Goal: Information Seeking & Learning: Compare options

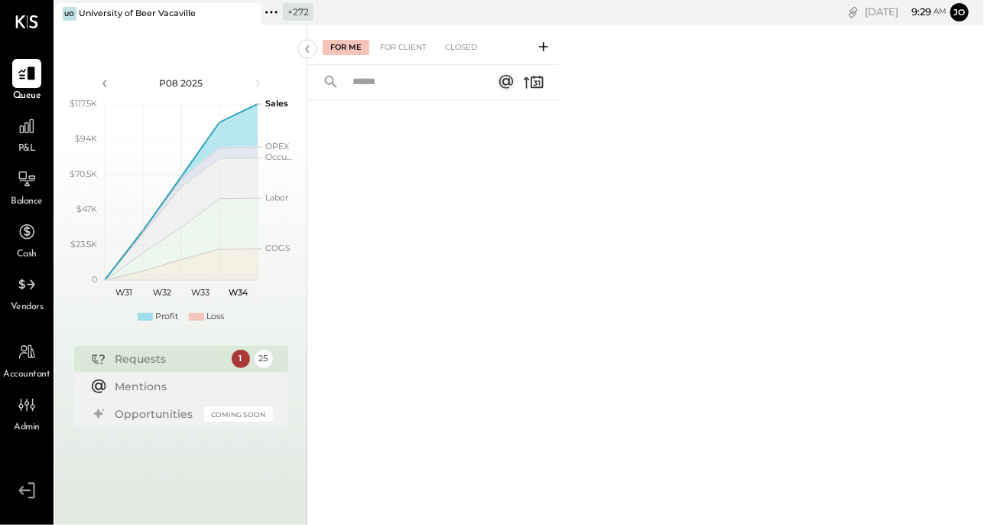
click at [246, 13] on icon at bounding box center [248, 14] width 19 height 18
click at [70, 14] on icon at bounding box center [65, 12] width 20 height 20
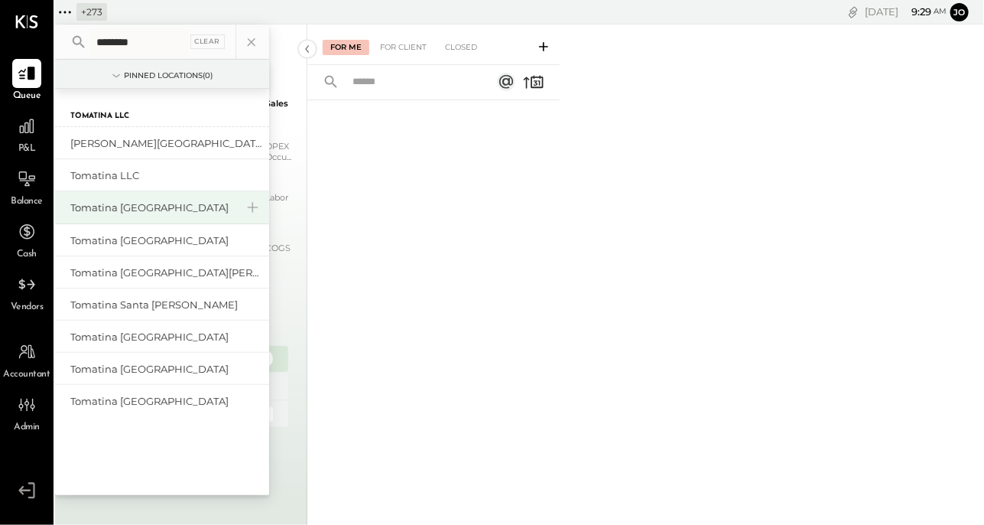
type input "********"
click at [138, 208] on div "Tomatina [GEOGRAPHIC_DATA]" at bounding box center [152, 207] width 165 height 15
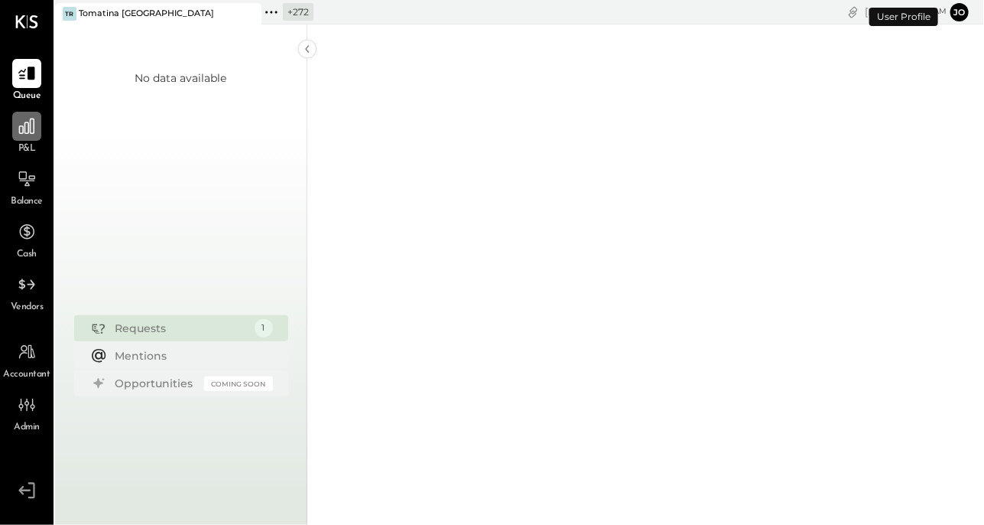
click at [34, 132] on icon at bounding box center [26, 126] width 15 height 15
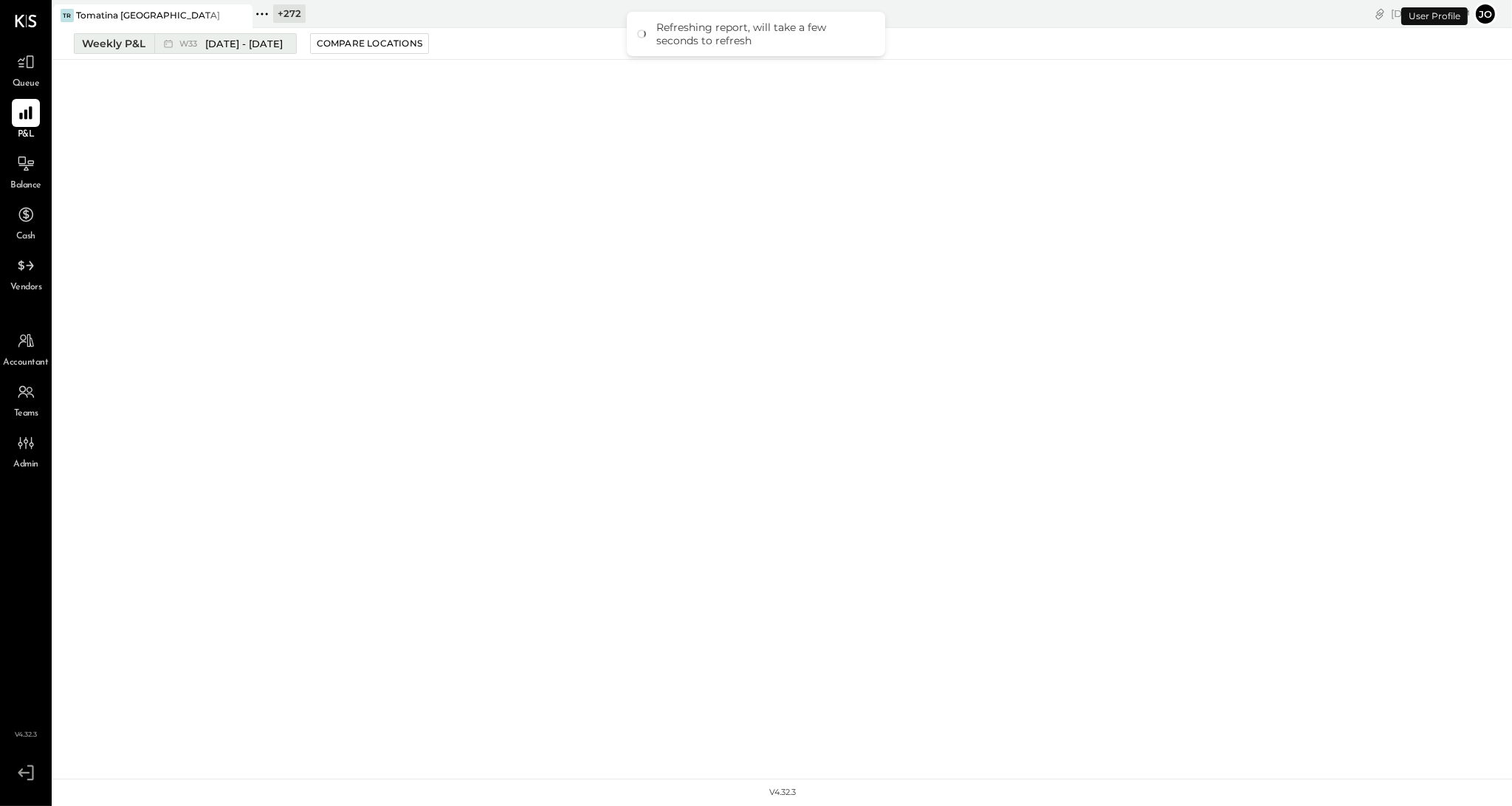
click at [223, 42] on span "[DATE] - [DATE]" at bounding box center [244, 43] width 77 height 14
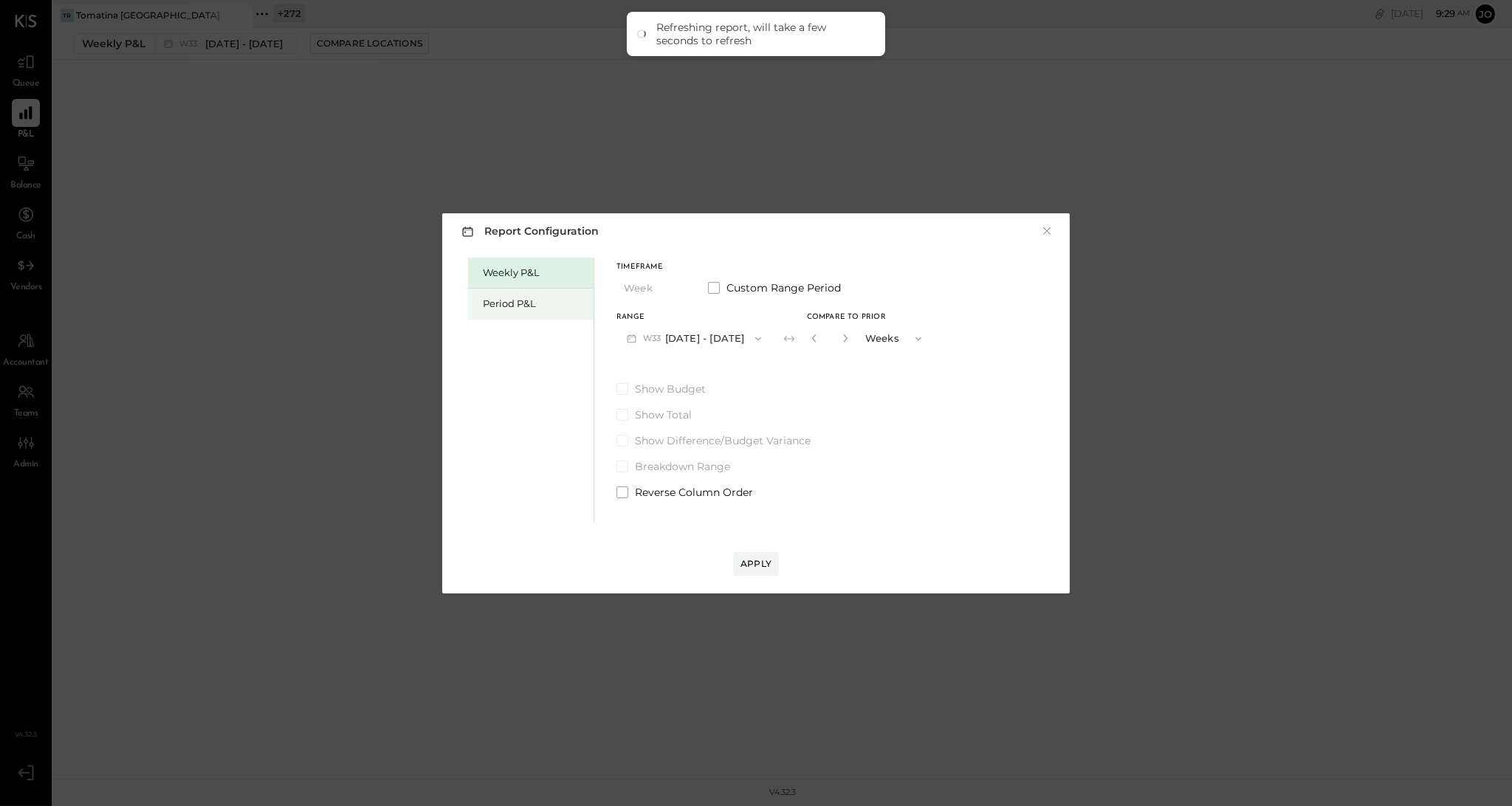
click at [525, 306] on div "Period P&L" at bounding box center [534, 303] width 103 height 14
click at [698, 339] on button "P08 [DATE] - [DATE]" at bounding box center [692, 338] width 154 height 27
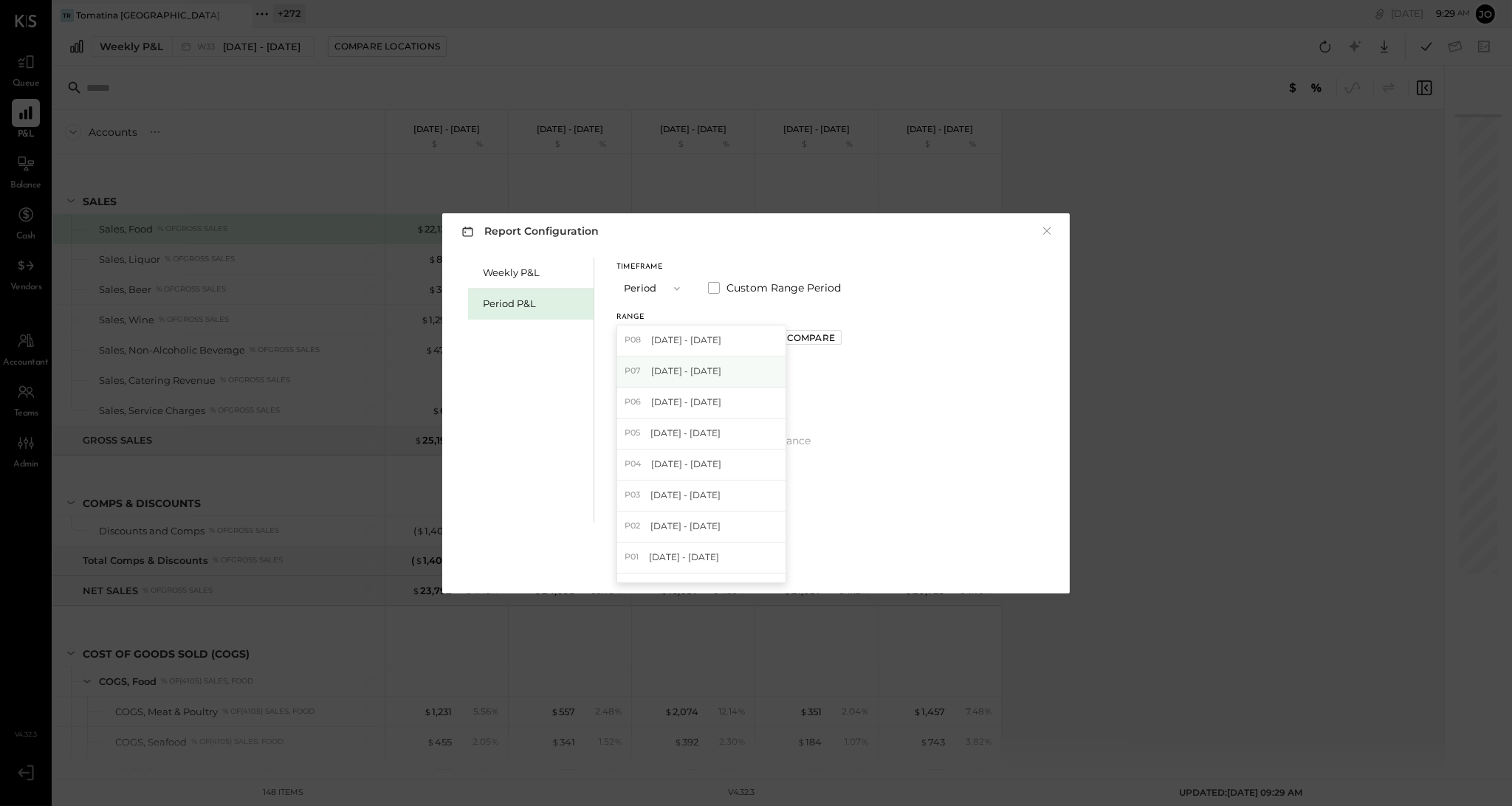
click at [717, 368] on span "[DATE] - [DATE]" at bounding box center [686, 371] width 70 height 13
click at [773, 506] on button "Apply" at bounding box center [755, 564] width 45 height 23
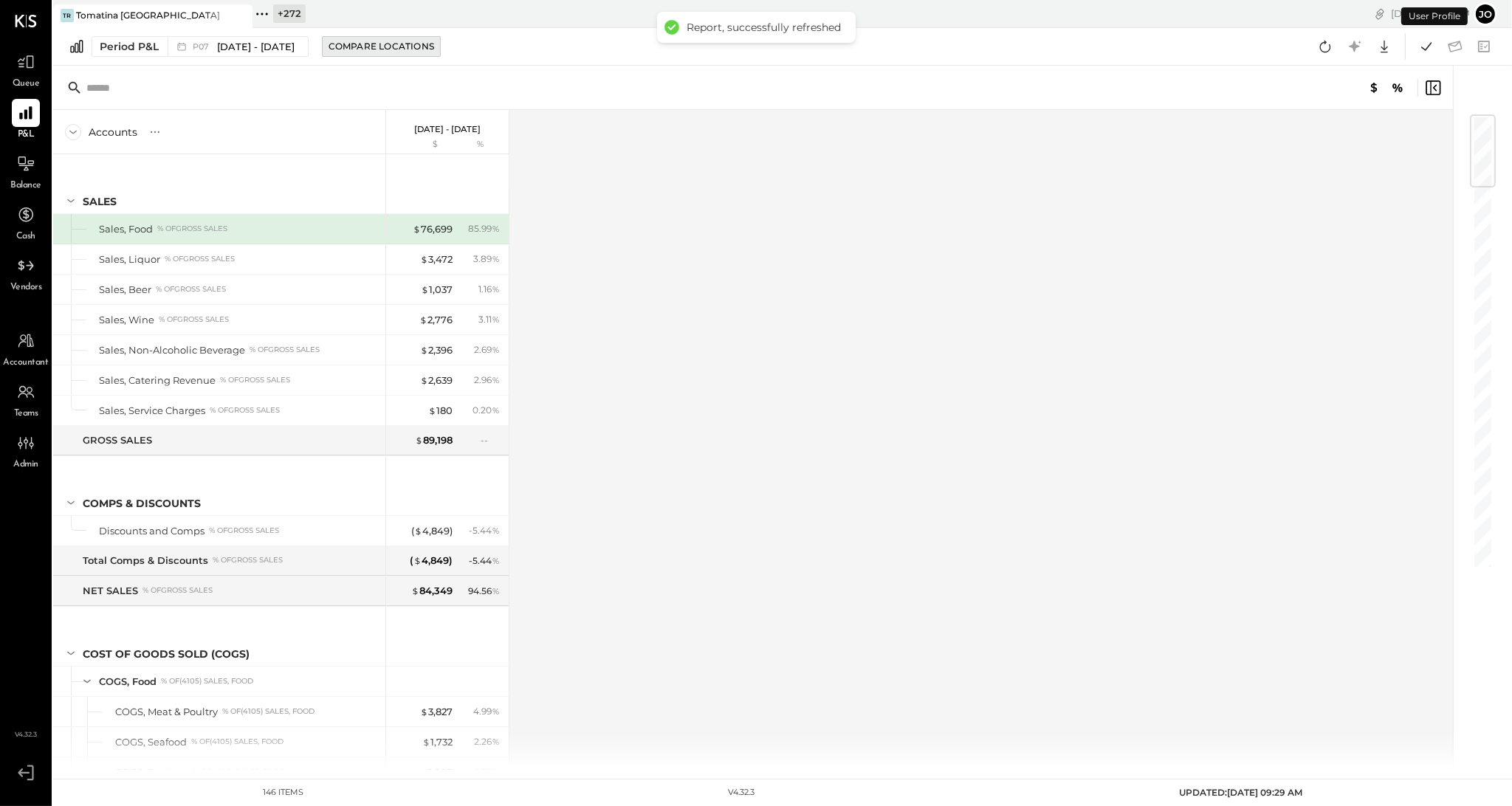
click at [378, 46] on div "Compare Locations" at bounding box center [380, 45] width 105 height 13
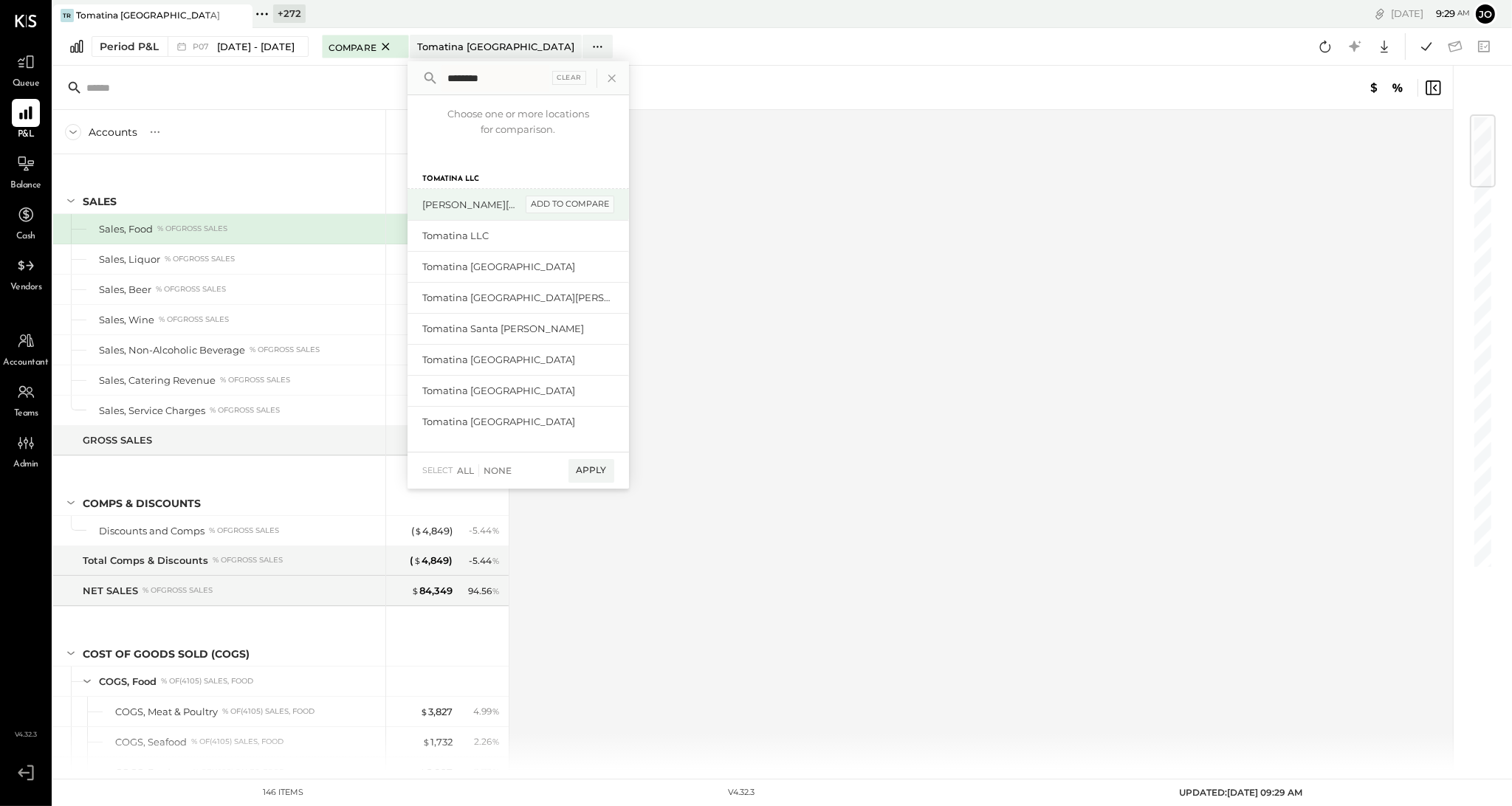
type input "********"
click at [613, 204] on div "add to compare" at bounding box center [570, 205] width 89 height 17
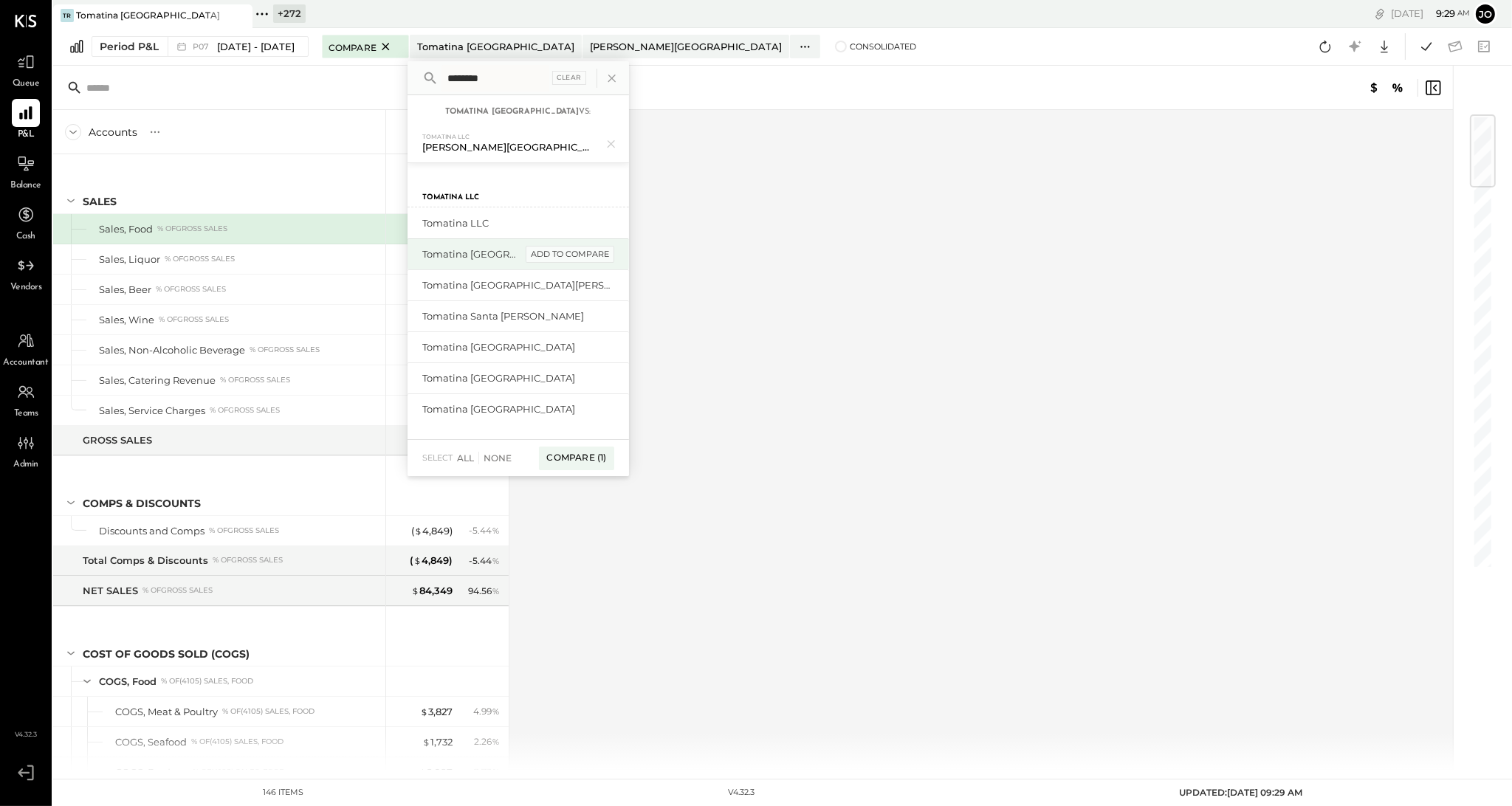
click at [598, 252] on div "add to compare" at bounding box center [570, 255] width 89 height 17
click at [586, 289] on div "add to compare" at bounding box center [570, 292] width 89 height 17
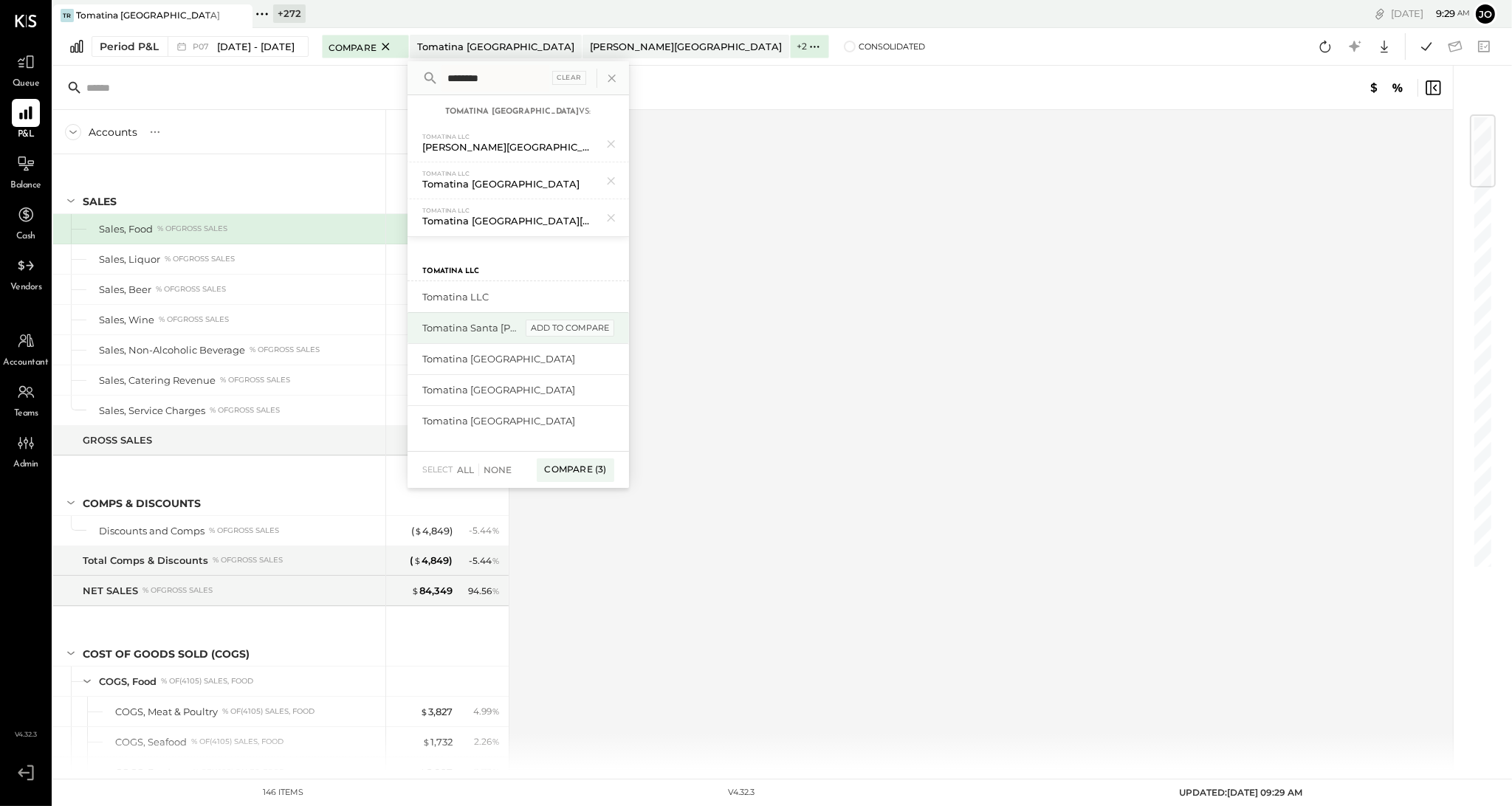
click at [585, 321] on div "add to compare" at bounding box center [570, 328] width 89 height 17
click at [585, 365] on div "add to compare" at bounding box center [570, 365] width 89 height 17
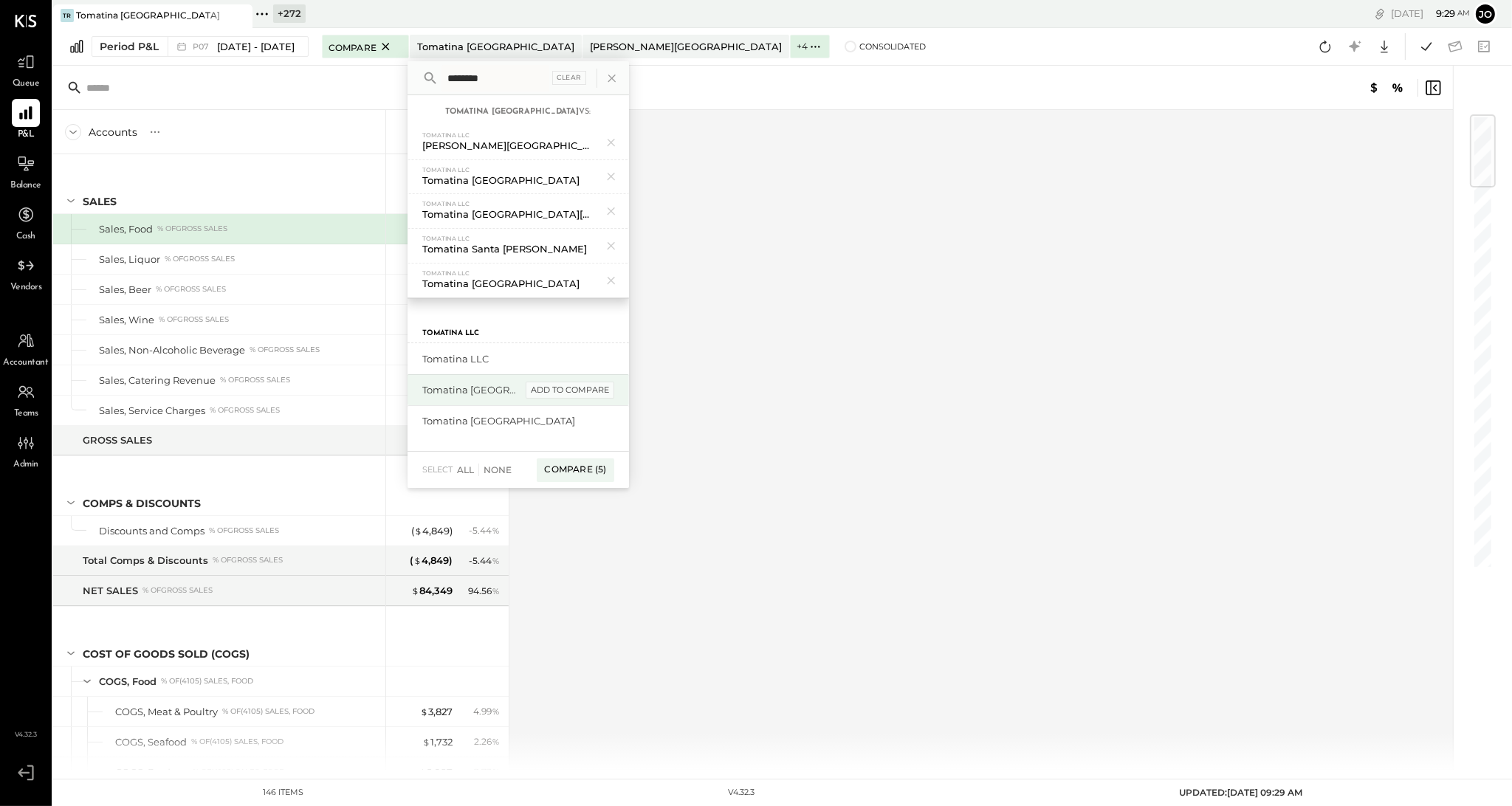
click at [585, 394] on div "add to compare" at bounding box center [570, 390] width 89 height 17
click at [585, 392] on div "add to compare" at bounding box center [570, 390] width 89 height 17
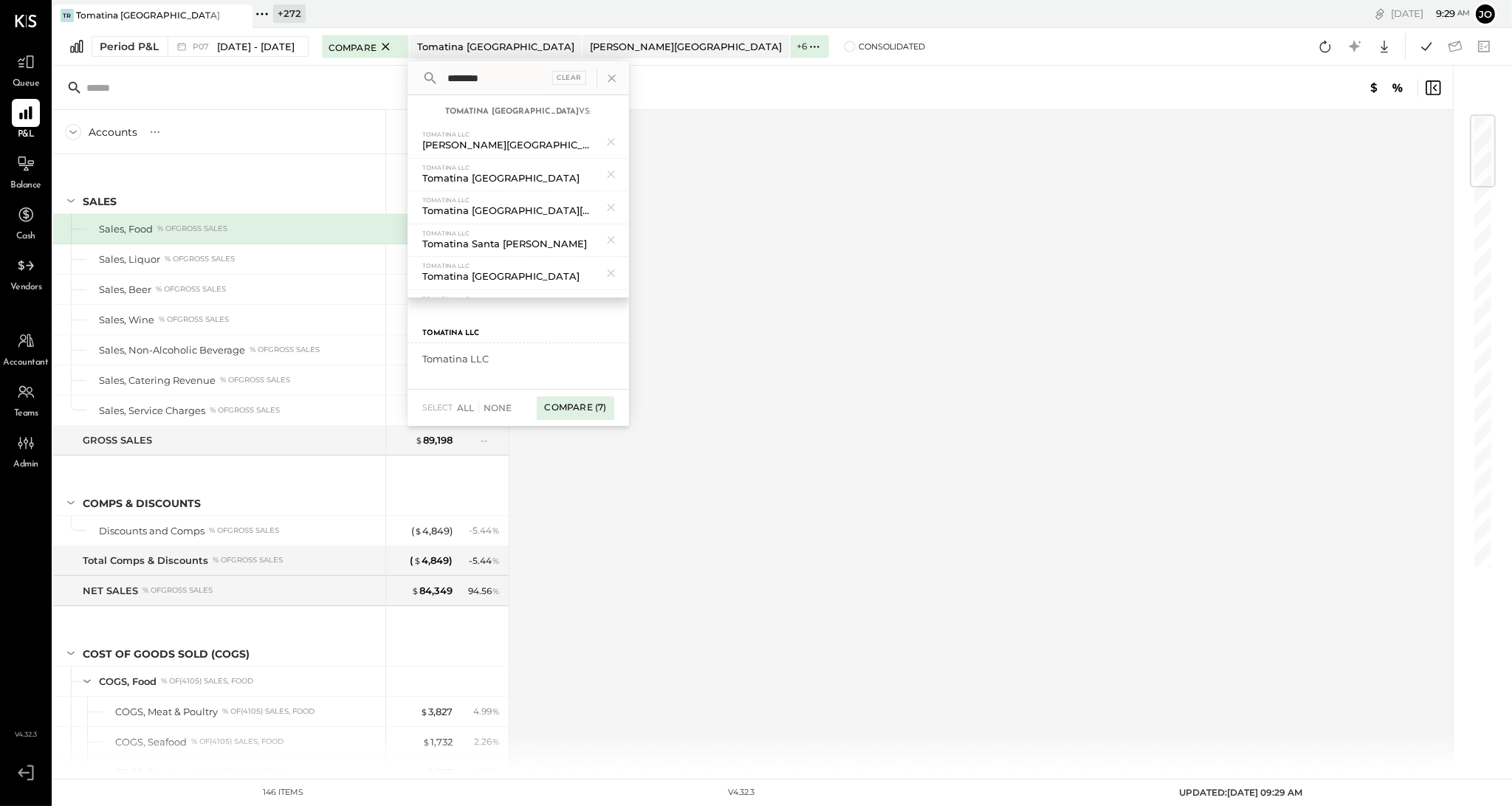
click at [589, 408] on div "Compare (7)" at bounding box center [575, 408] width 77 height 23
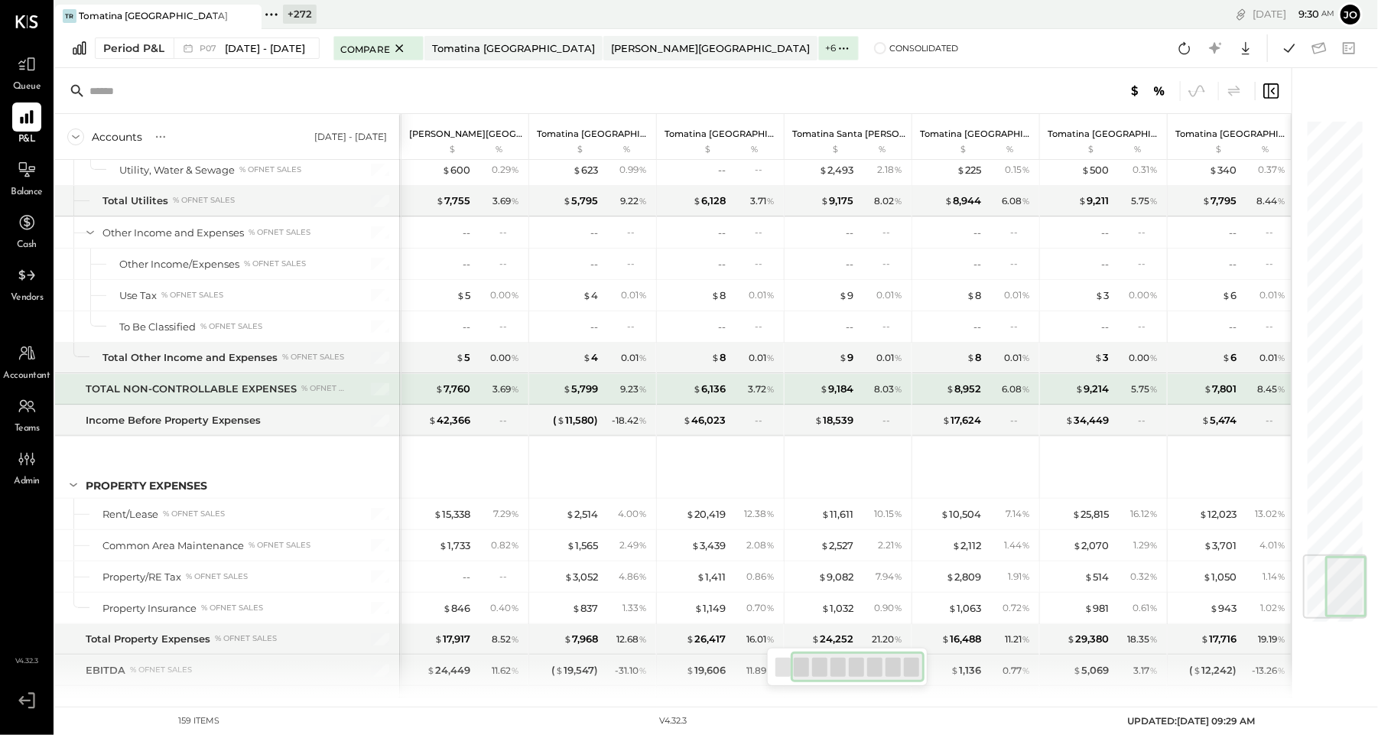
scroll to position [0, 124]
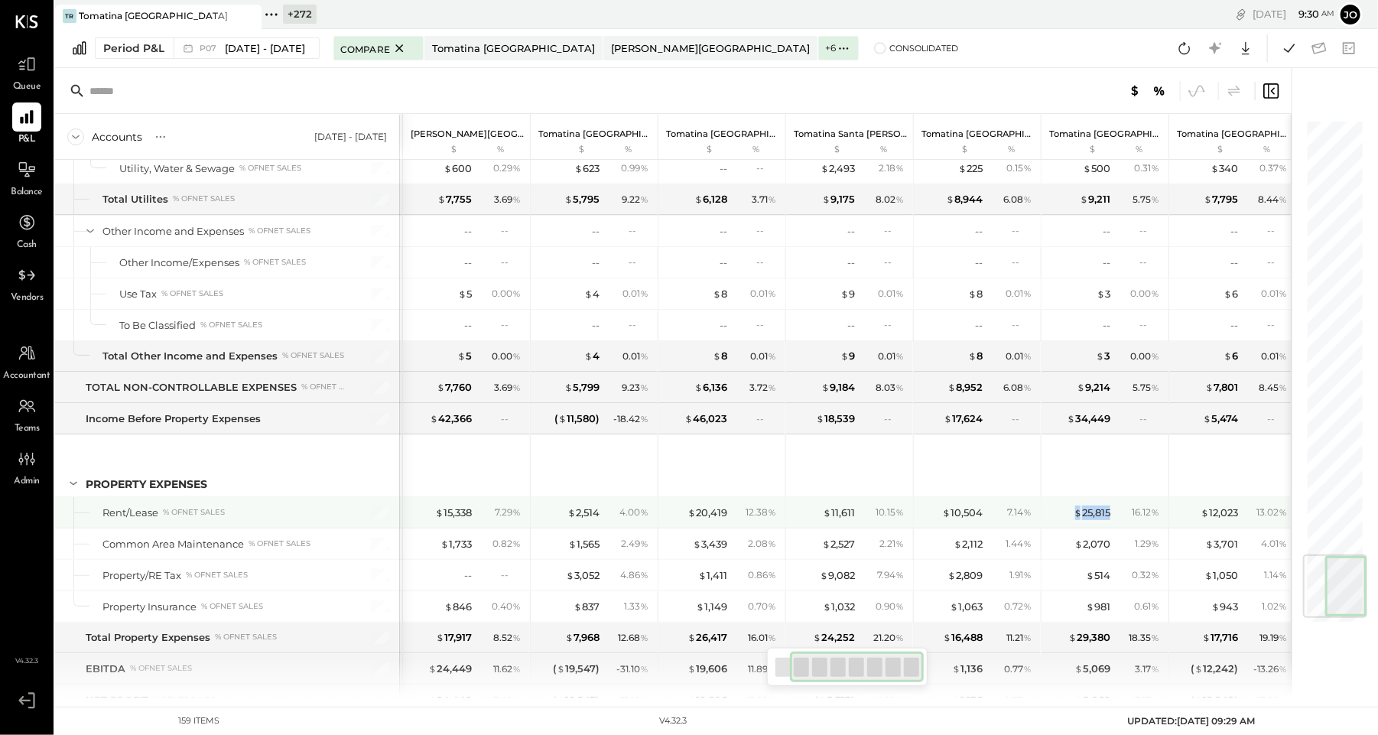
drag, startPoint x: 1062, startPoint y: 499, endPoint x: 1109, endPoint y: 502, distance: 47.5
click at [983, 500] on div "$ 25,815 16.12 %" at bounding box center [1106, 512] width 115 height 31
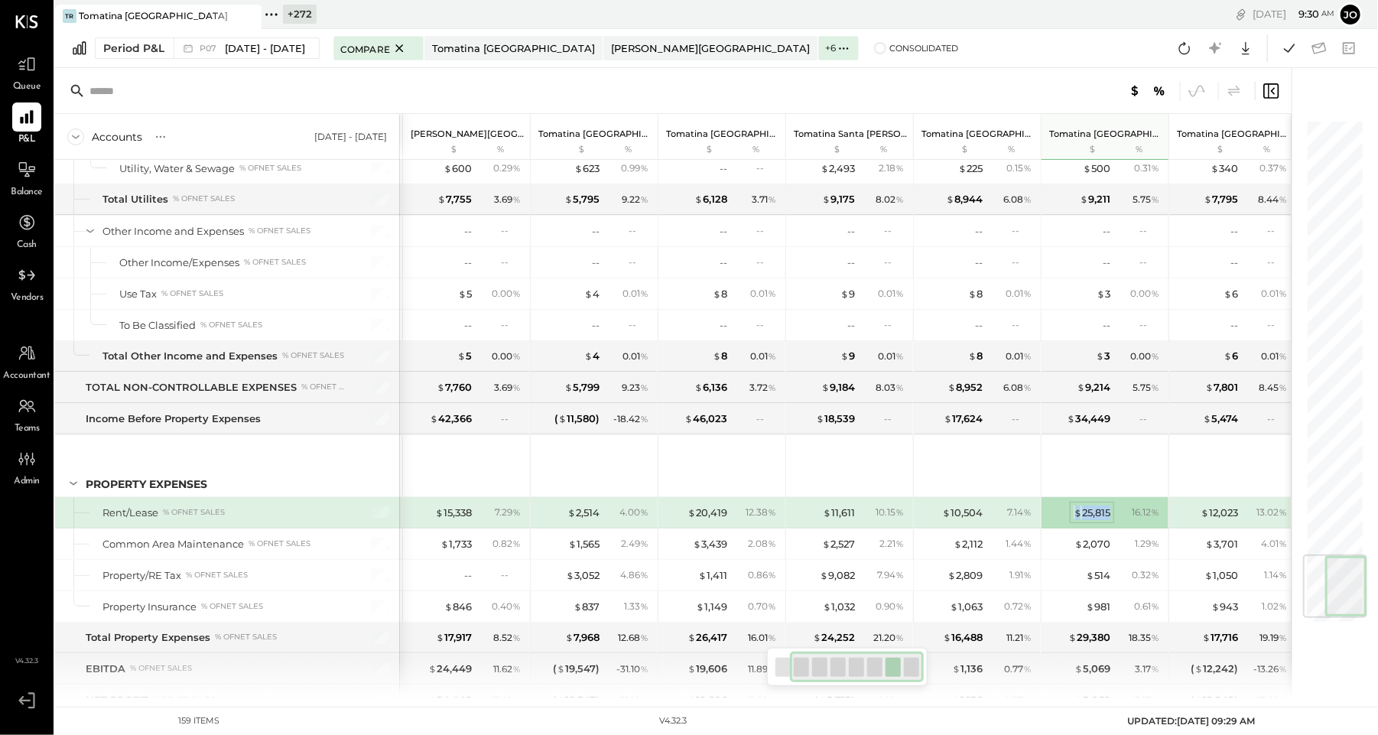
click at [983, 505] on div "$ 25,815" at bounding box center [1092, 512] width 37 height 15
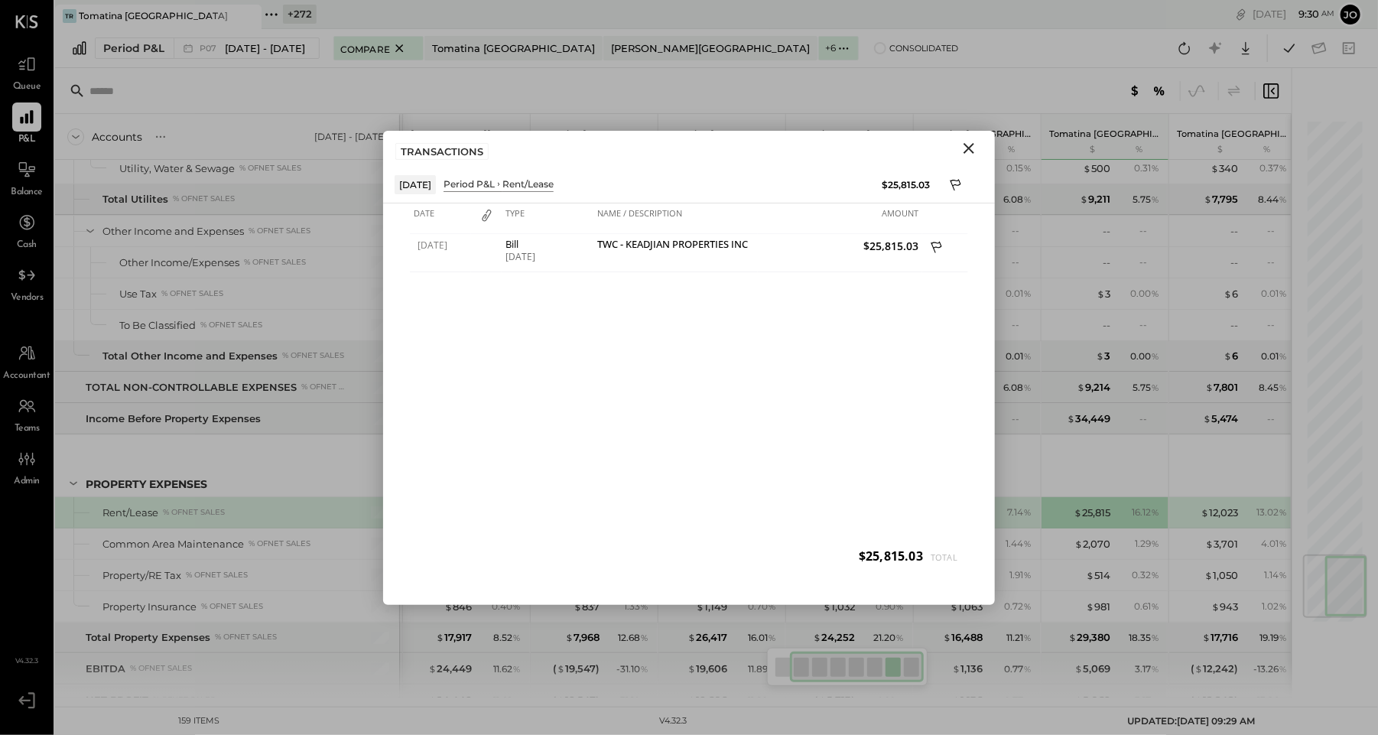
click at [969, 140] on icon "Close" at bounding box center [969, 148] width 18 height 18
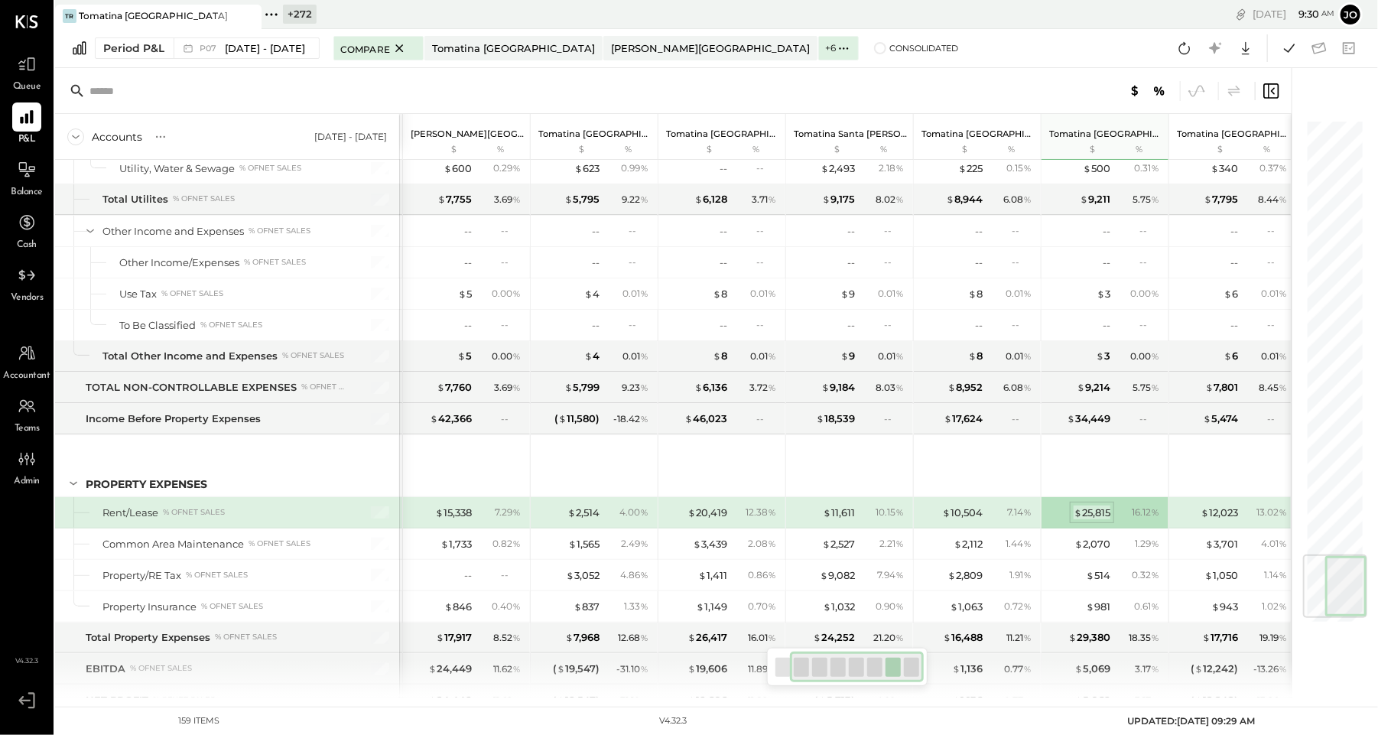
click at [983, 506] on span "$" at bounding box center [1078, 512] width 8 height 12
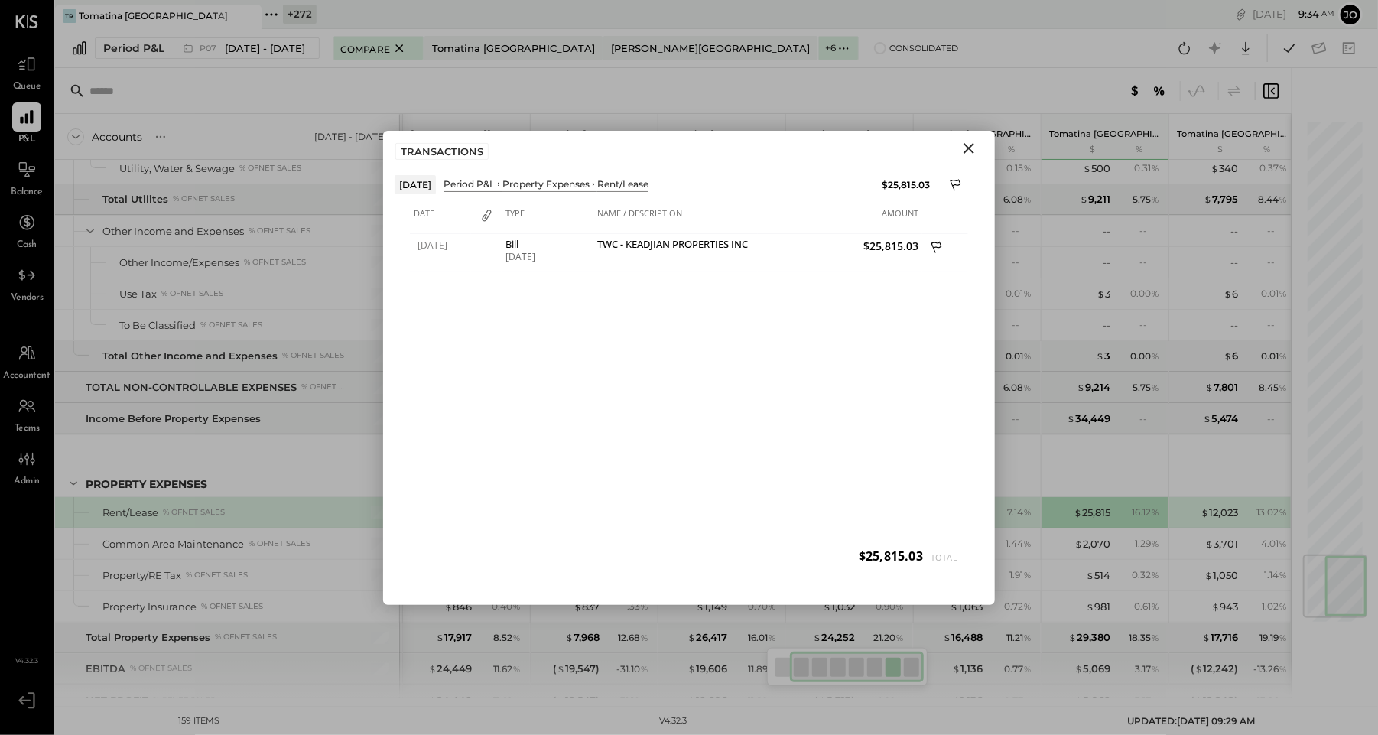
click at [968, 158] on div "TRANSACTIONS" at bounding box center [689, 148] width 612 height 35
click at [968, 154] on icon "Close" at bounding box center [969, 148] width 18 height 18
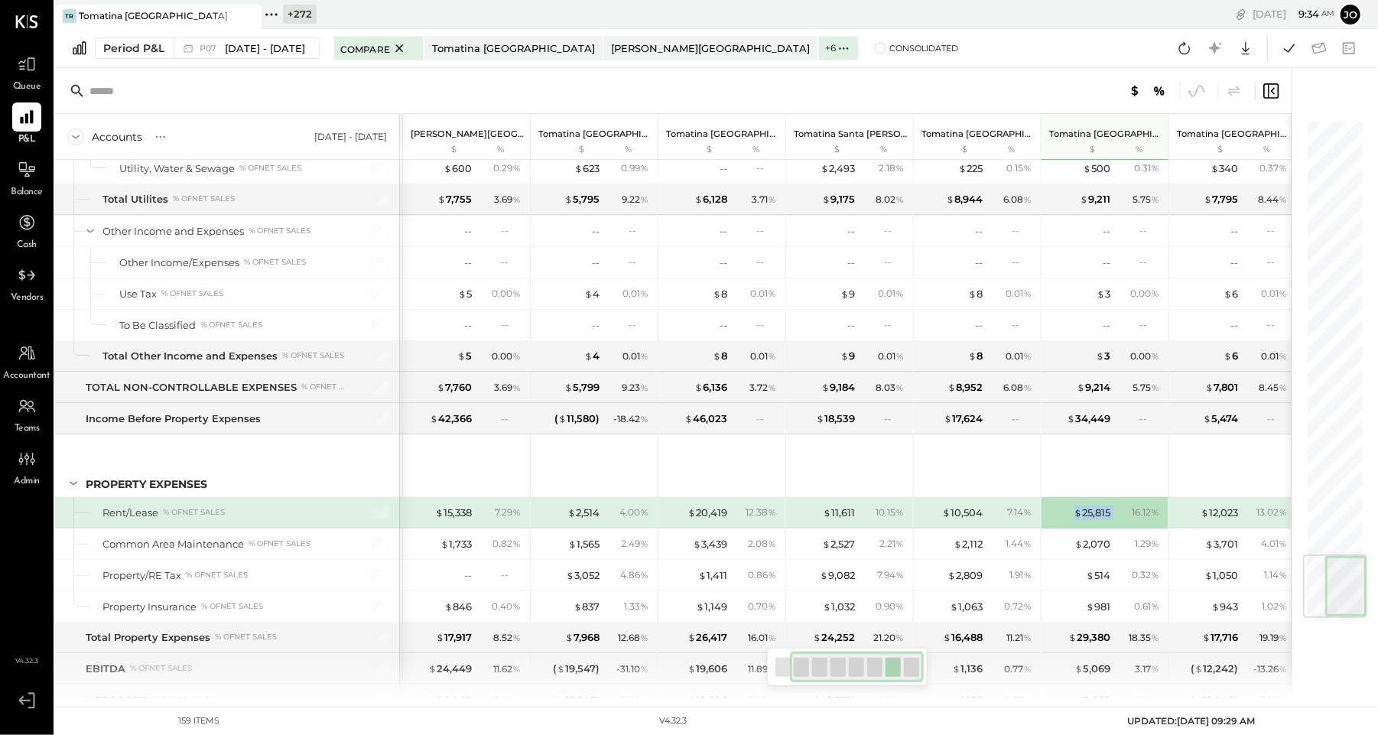
drag, startPoint x: 1092, startPoint y: 489, endPoint x: 1119, endPoint y: 489, distance: 27.5
click at [983, 497] on div "$ 25,815 16.12 %" at bounding box center [1106, 512] width 115 height 31
click at [983, 505] on div "$ 25,815" at bounding box center [1092, 512] width 37 height 15
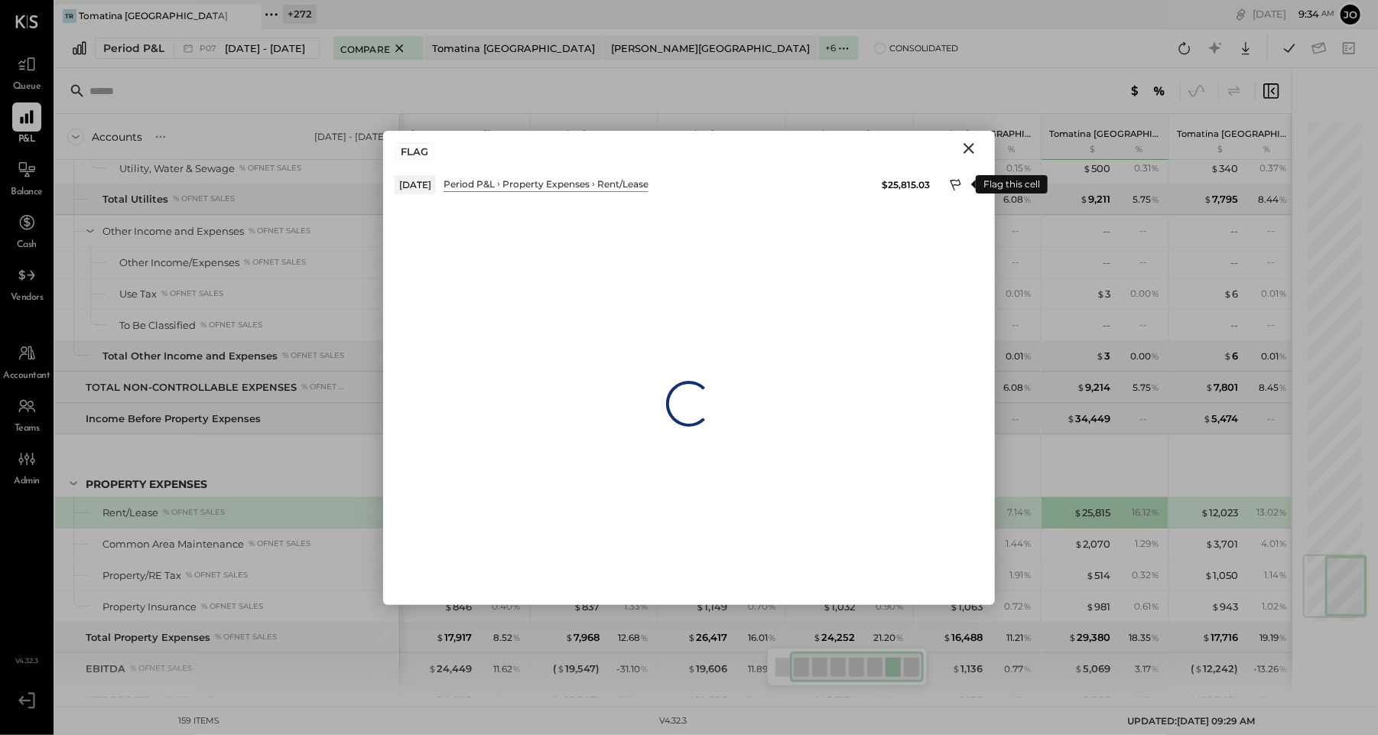
click at [954, 184] on icon at bounding box center [955, 184] width 11 height 11
click at [954, 188] on icon at bounding box center [955, 184] width 11 height 11
click at [664, 524] on div at bounding box center [689, 546] width 612 height 31
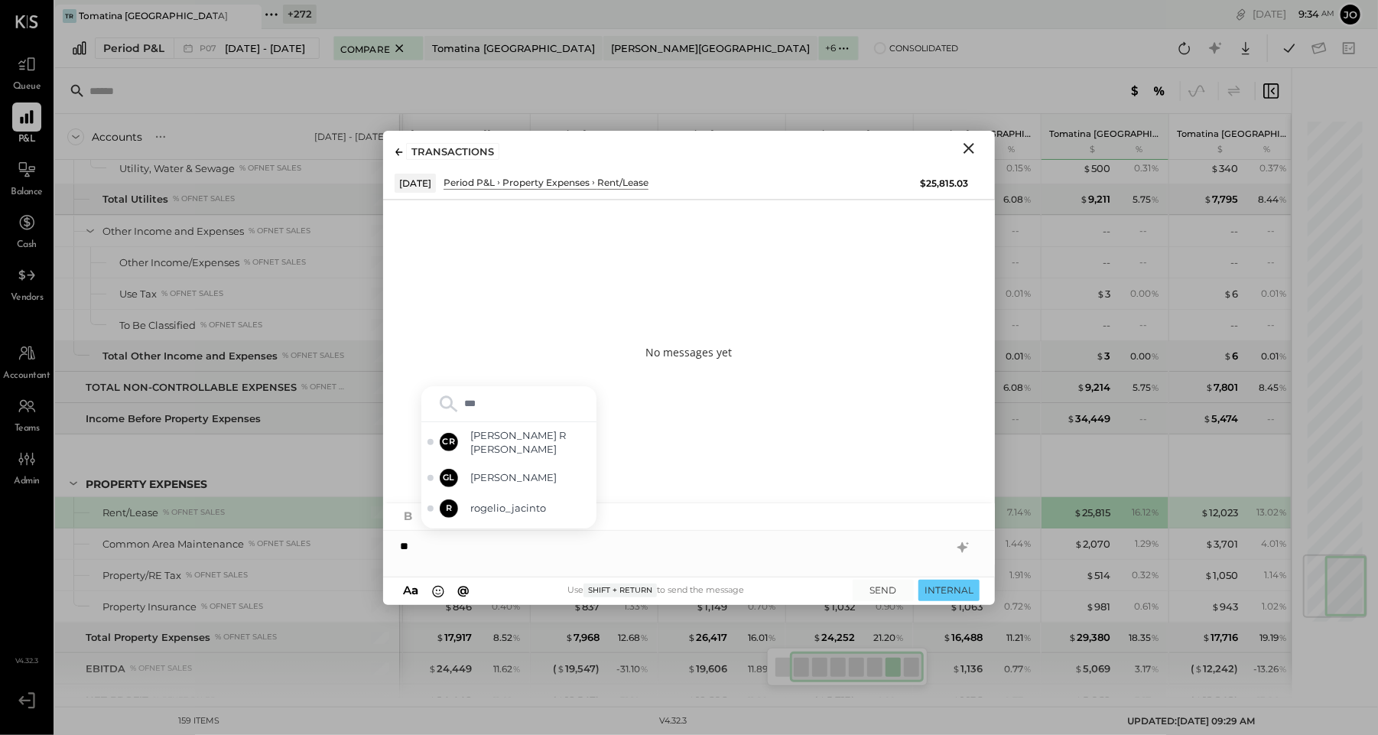
type input "****"
type input "*****"
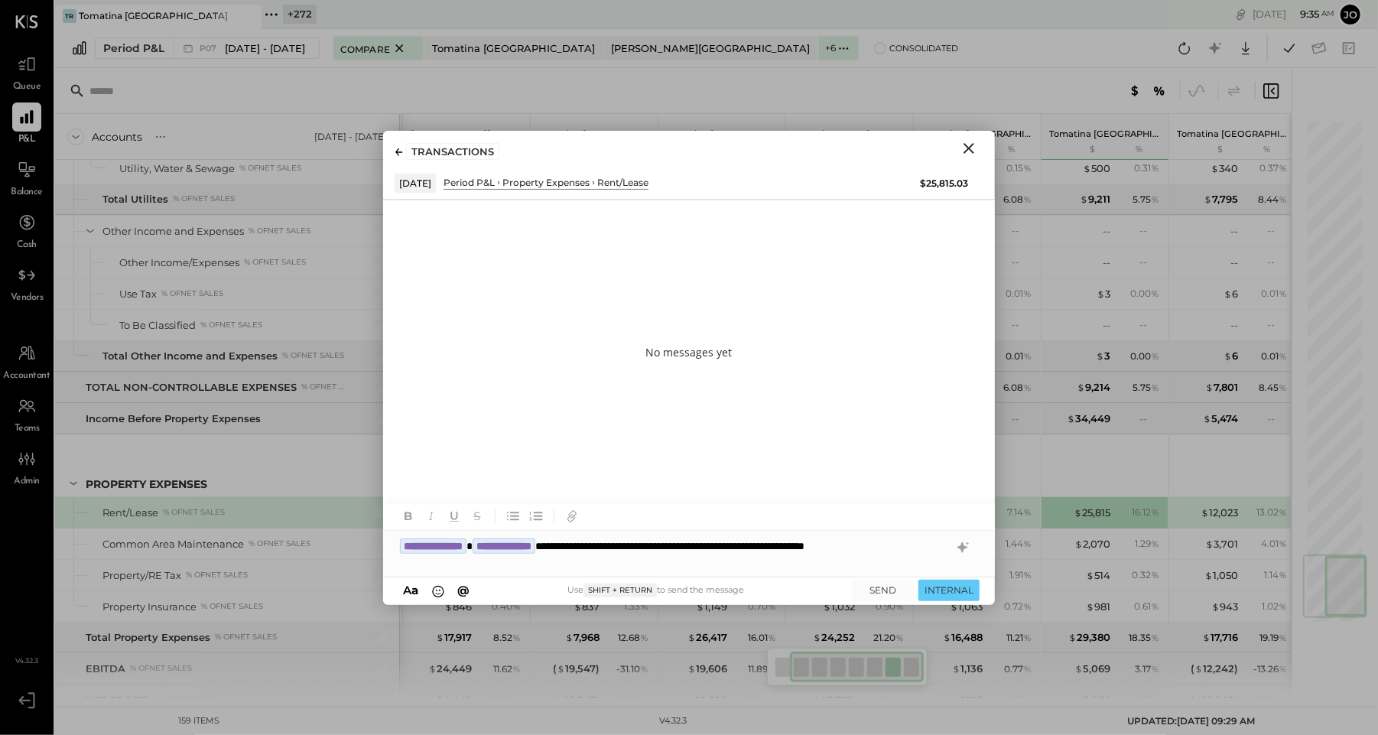
click at [730, 524] on div "**********" at bounding box center [689, 554] width 612 height 46
click at [472, 524] on div "**********" at bounding box center [689, 554] width 612 height 46
click at [892, 524] on button "SEND" at bounding box center [883, 590] width 61 height 21
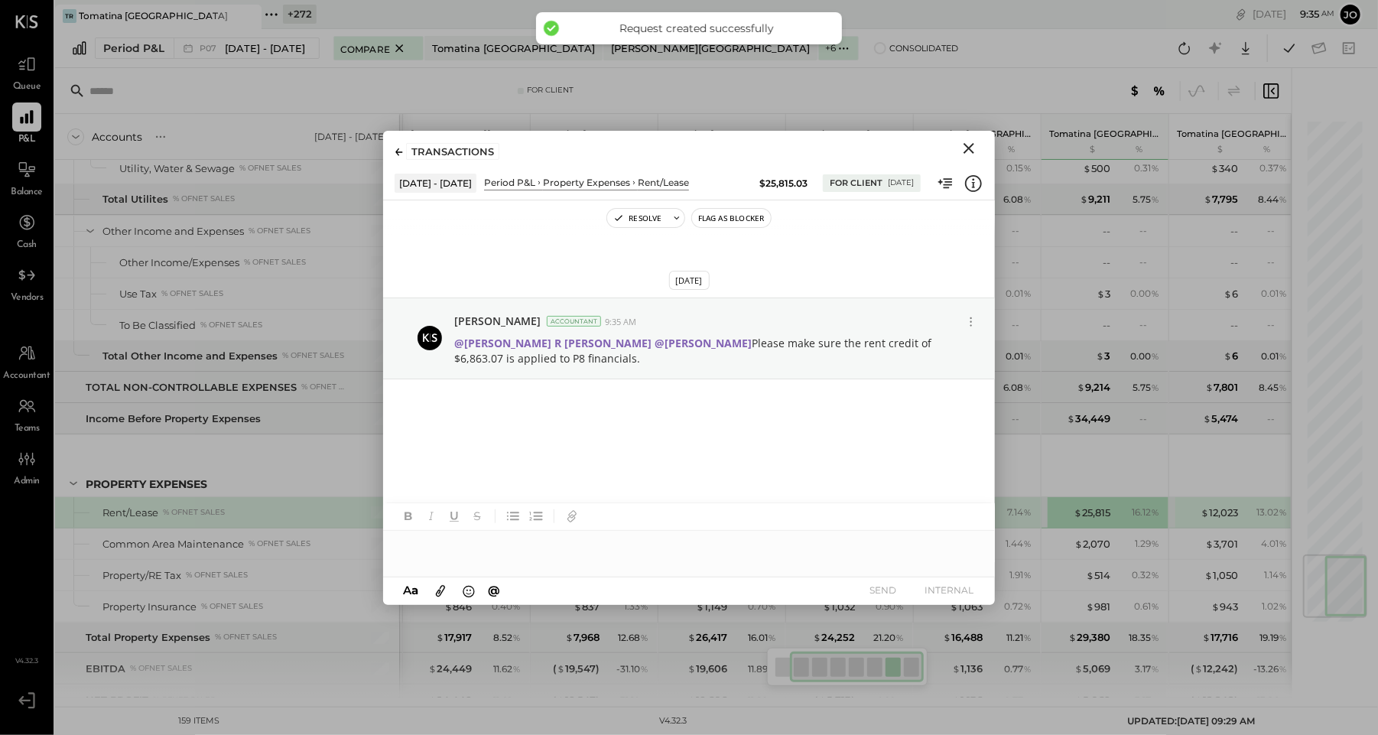
click at [970, 152] on icon "Close" at bounding box center [969, 148] width 18 height 18
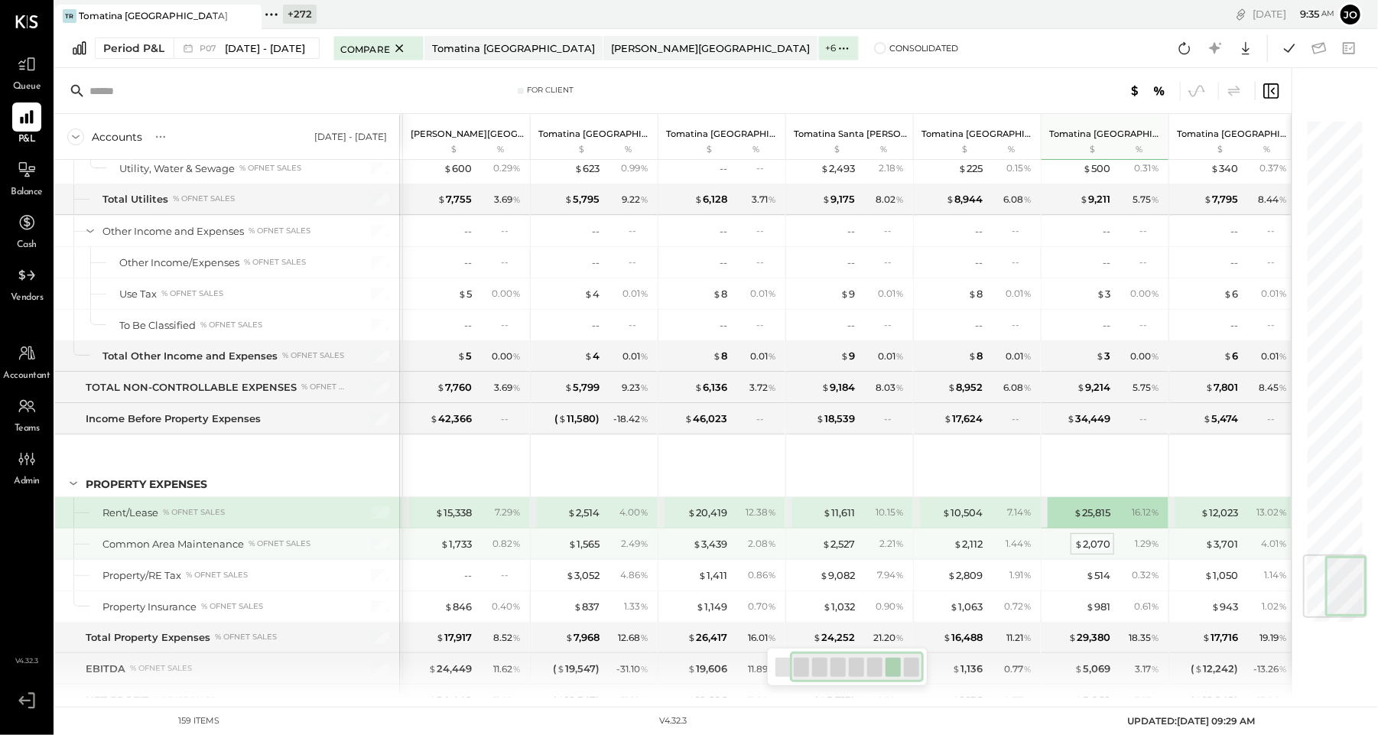
click at [983, 524] on div "$ 2,070" at bounding box center [1092, 544] width 36 height 15
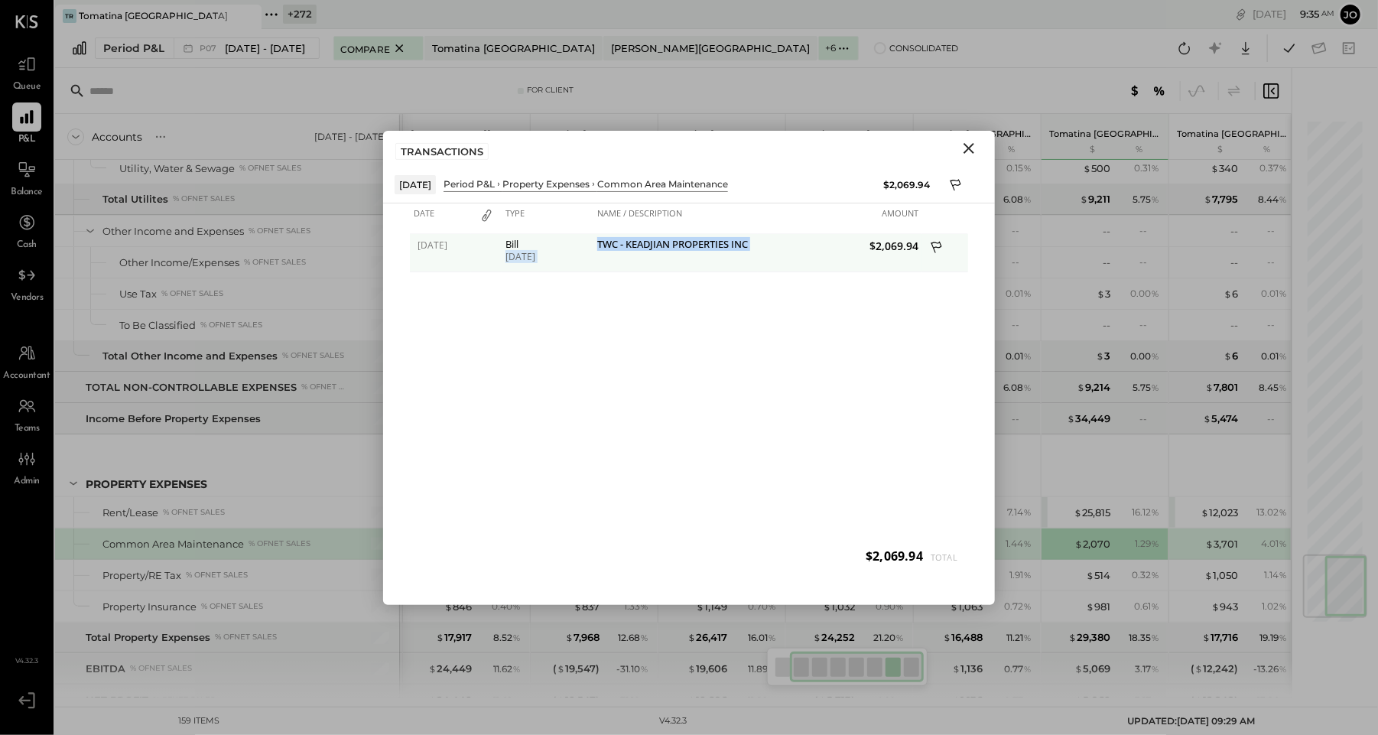
drag, startPoint x: 598, startPoint y: 244, endPoint x: 798, endPoint y: 244, distance: 200.3
click at [798, 234] on div "[DATE] Bill [DATE] TWC - KEADJIAN PROPERTIES INC $2,069.94" at bounding box center [689, 234] width 558 height 0
click at [926, 253] on button at bounding box center [937, 249] width 23 height 21
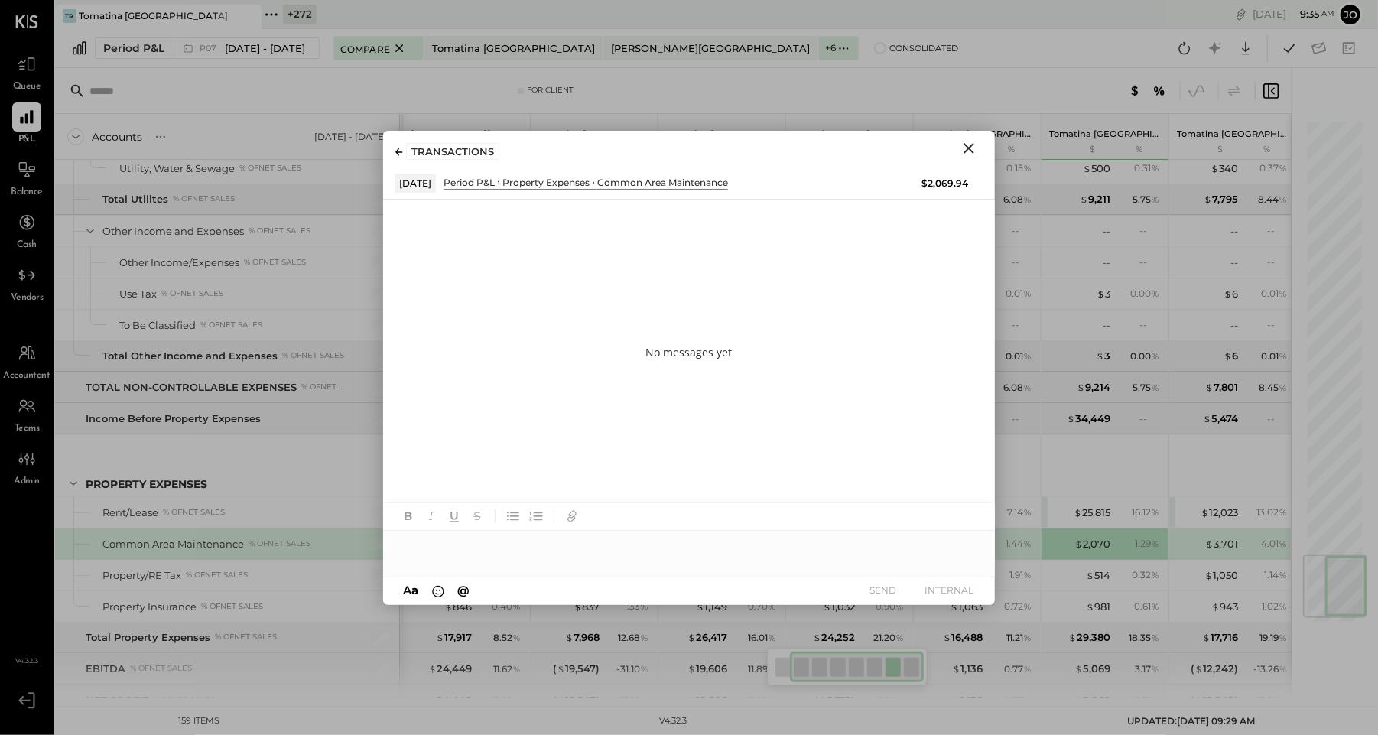
click at [687, 524] on div at bounding box center [689, 546] width 612 height 31
click at [493, 524] on div "**********" at bounding box center [674, 561] width 549 height 15
click at [401, 524] on div "**********" at bounding box center [689, 554] width 612 height 46
type input "*"
type input "*****"
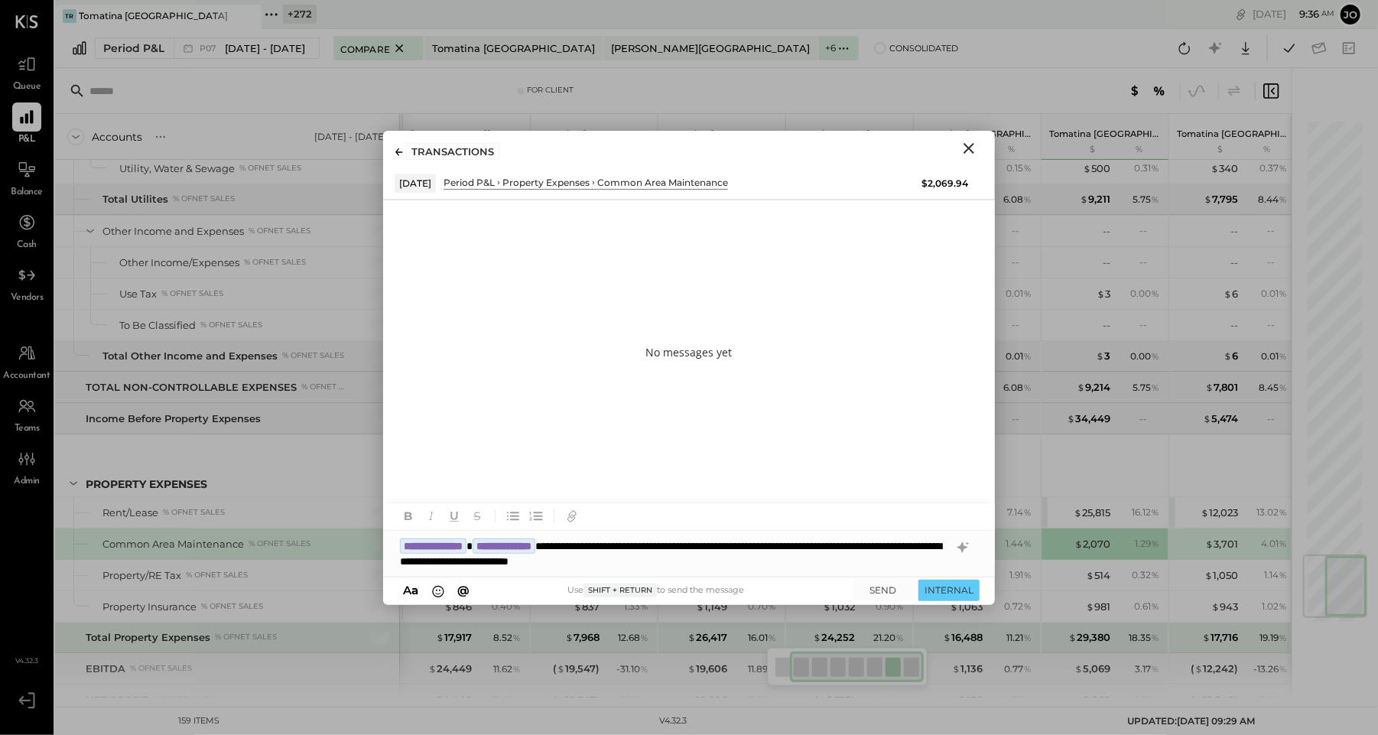
click at [875, 524] on div "A a @ Use Shift + Return to send the message SEND INTERNAL" at bounding box center [689, 591] width 612 height 28
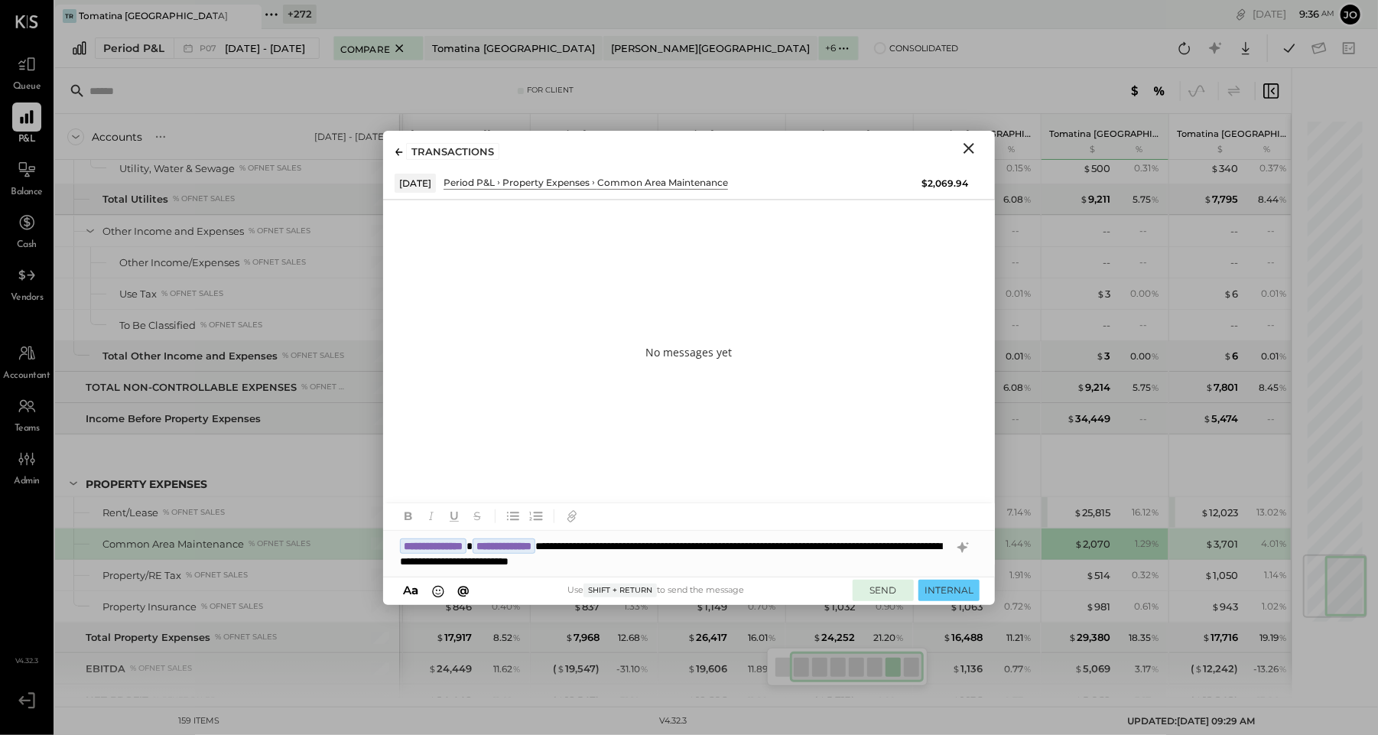
click at [877, 524] on button "SEND" at bounding box center [883, 590] width 61 height 21
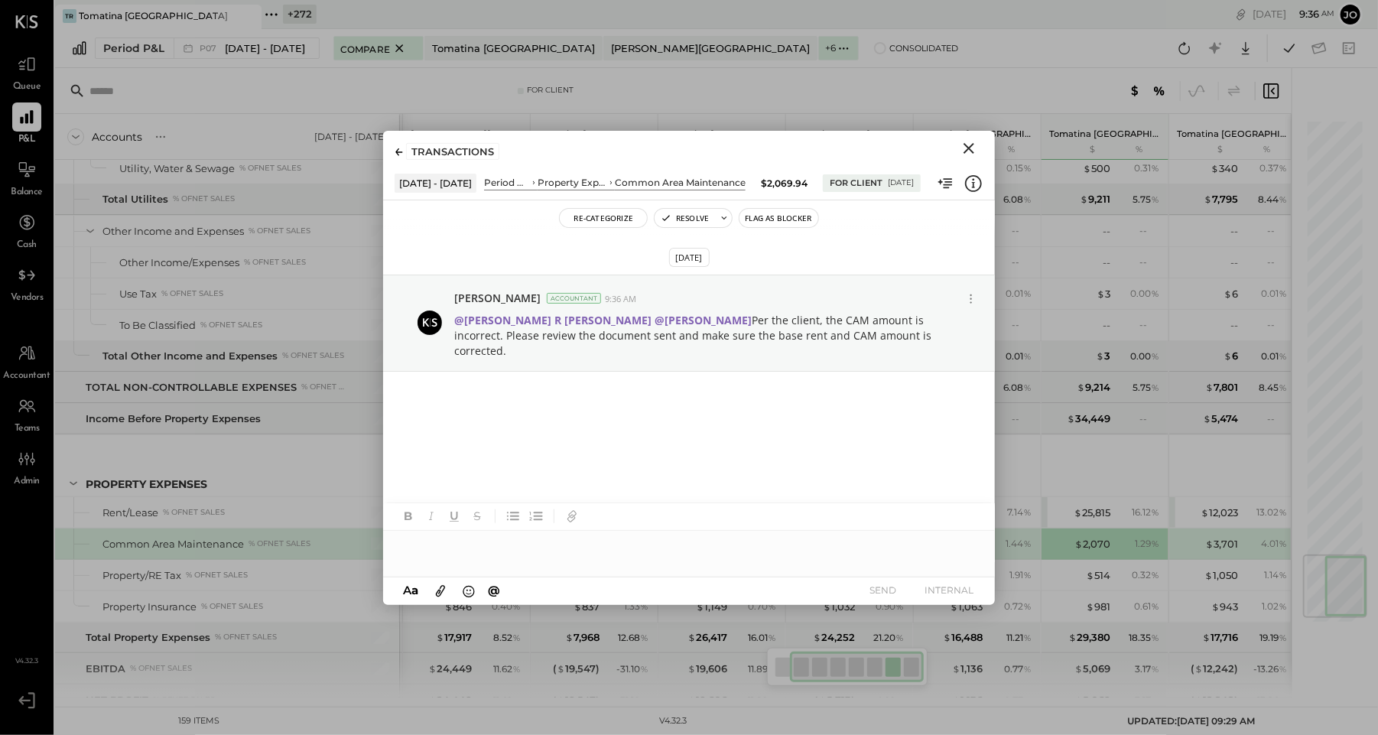
click at [966, 149] on icon "Close" at bounding box center [968, 148] width 11 height 11
